Goal: Transaction & Acquisition: Purchase product/service

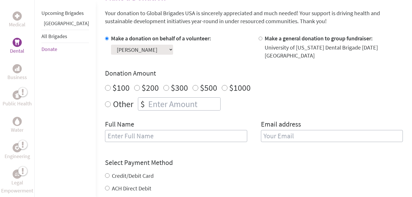
scroll to position [151, 0]
radio input "true"
click at [168, 101] on input "number" at bounding box center [183, 103] width 73 height 13
type input "1250"
click at [264, 102] on div "Other $ 1250" at bounding box center [254, 103] width 298 height 13
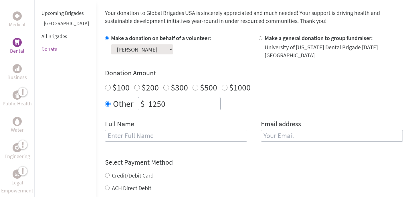
click at [190, 130] on input "text" at bounding box center [176, 136] width 142 height 12
type input "[PERSON_NAME]"
type input "[PERSON_NAME][EMAIL_ADDRESS][DOMAIN_NAME]"
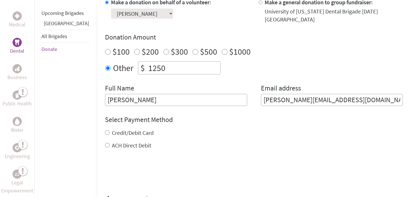
scroll to position [189, 0]
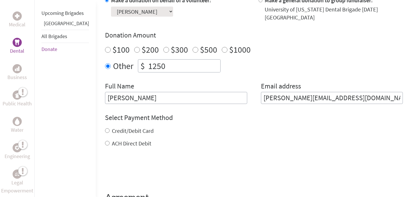
click at [105, 128] on input "Credit/Debit Card" at bounding box center [107, 130] width 5 height 5
radio input "true"
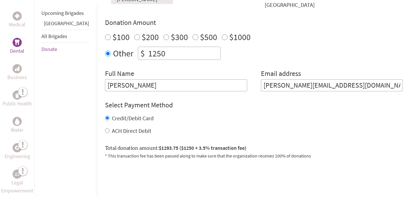
scroll to position [202, 0]
click at [105, 128] on input "ACH Direct Debit" at bounding box center [107, 130] width 5 height 5
radio input "true"
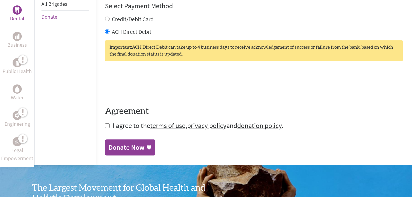
scroll to position [302, 0]
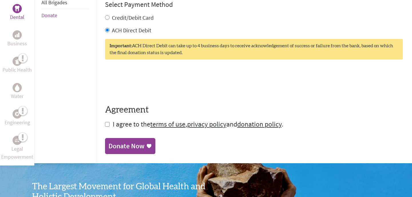
click at [105, 122] on input "checkbox" at bounding box center [107, 124] width 5 height 5
checkbox input "true"
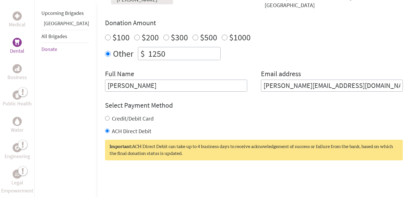
scroll to position [197, 0]
